Goal: Information Seeking & Learning: Learn about a topic

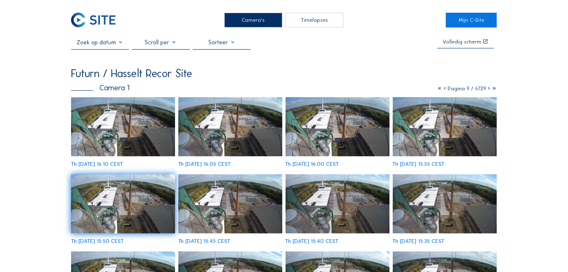
click at [112, 141] on img at bounding box center [123, 126] width 104 height 59
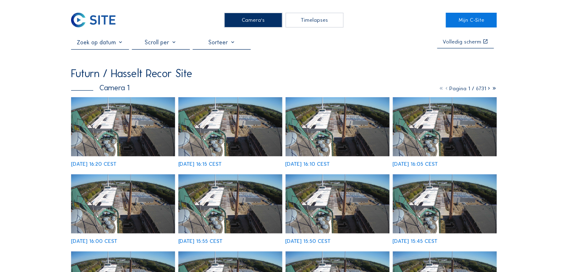
click at [158, 117] on img at bounding box center [123, 126] width 104 height 59
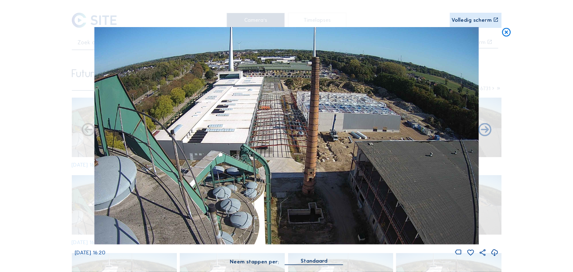
click at [503, 33] on icon at bounding box center [507, 32] width 11 height 11
